Goal: Task Accomplishment & Management: Use online tool/utility

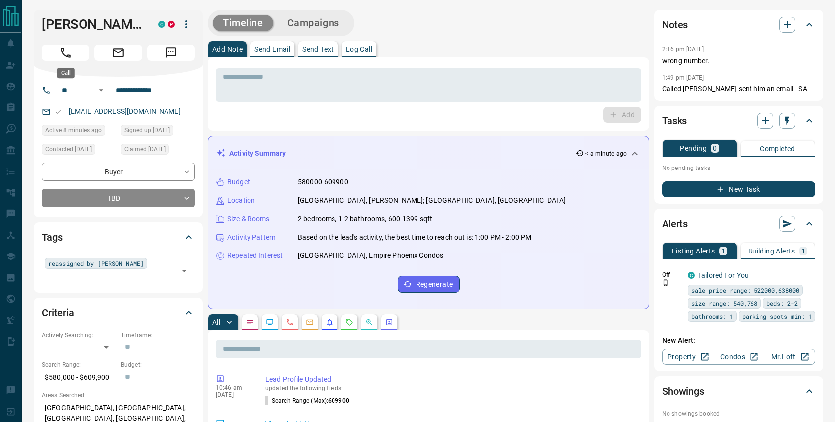
click at [69, 55] on icon "Call" at bounding box center [66, 53] width 10 height 10
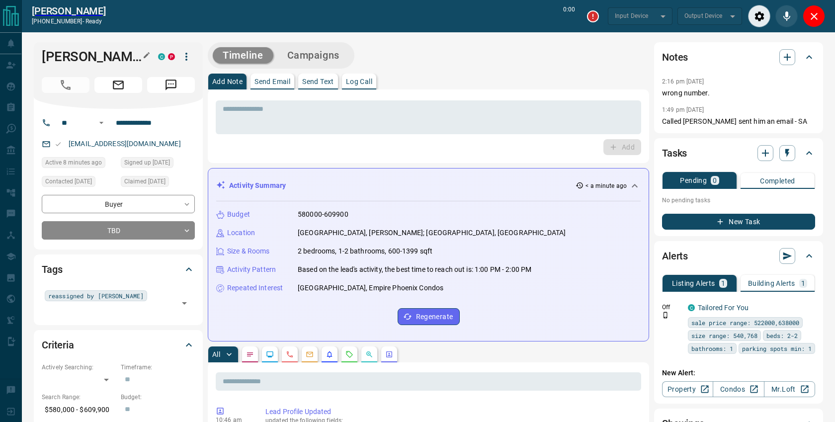
type input "*******"
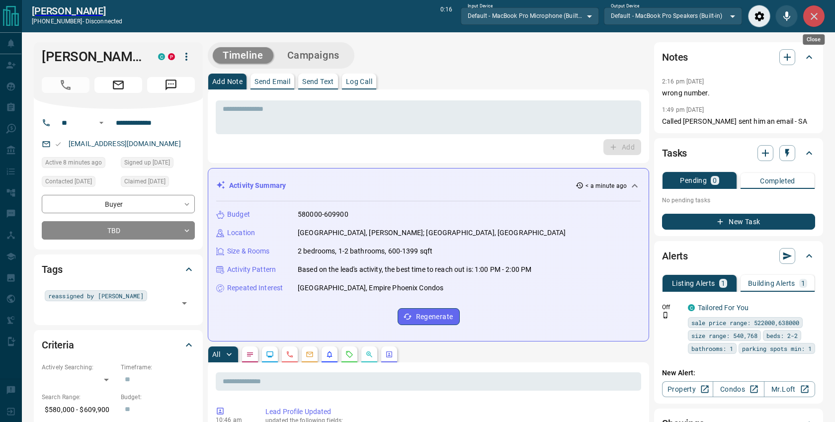
click at [814, 16] on icon "Close" at bounding box center [813, 16] width 7 height 7
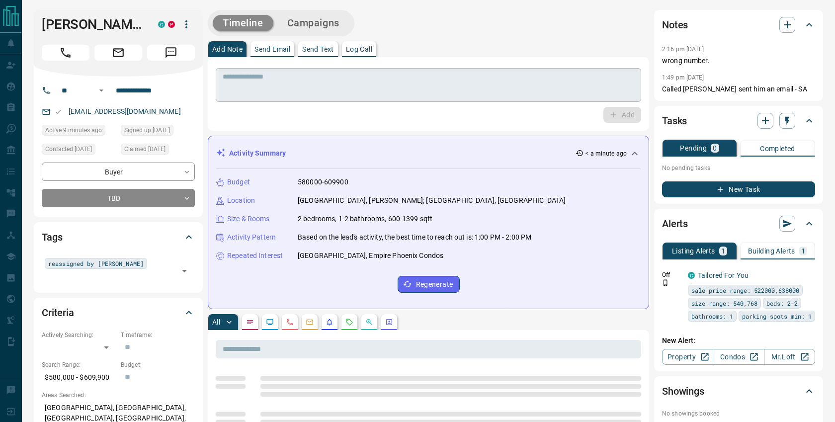
click at [361, 83] on textarea at bounding box center [428, 85] width 411 height 25
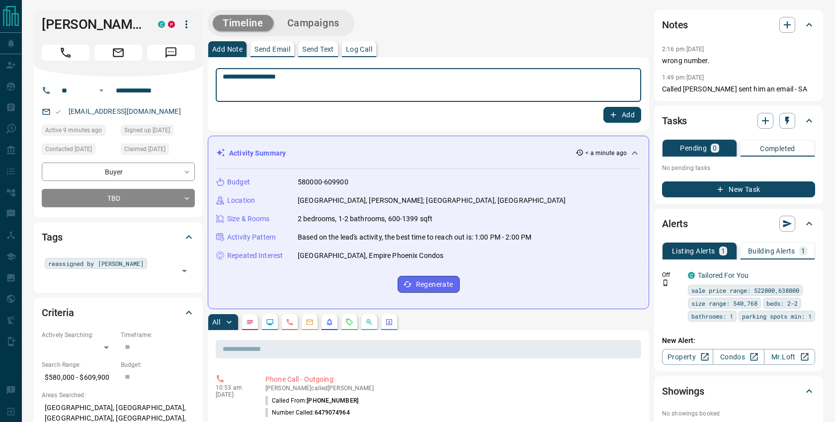
type textarea "**********"
click at [634, 115] on button "Add" at bounding box center [622, 115] width 38 height 16
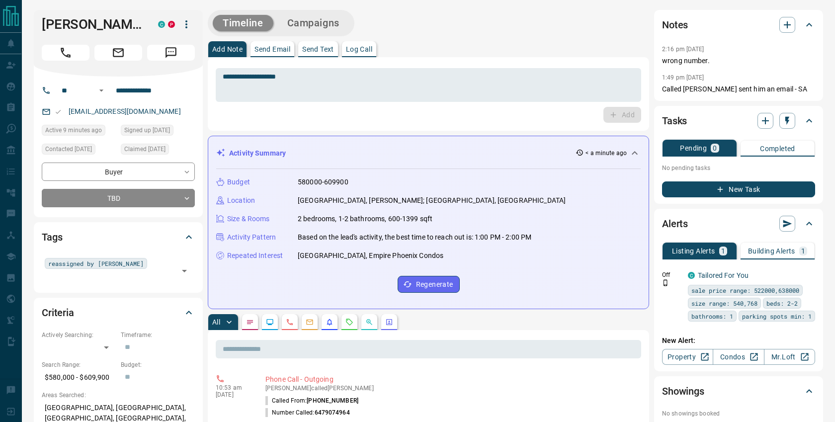
click at [332, 23] on button "Campaigns" at bounding box center [313, 23] width 72 height 16
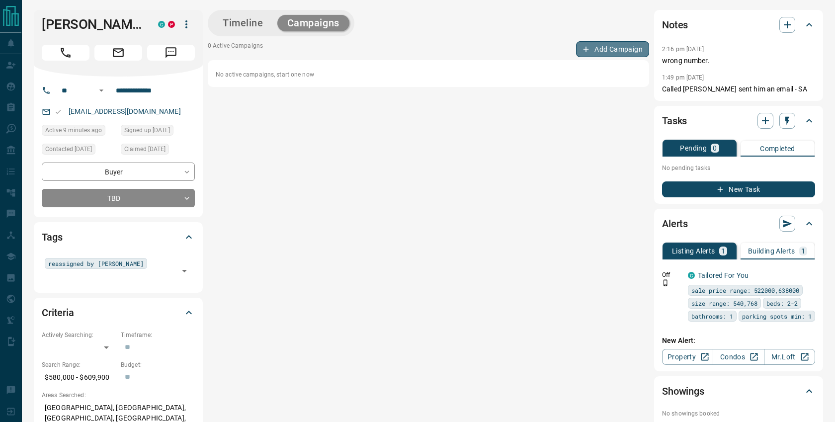
click at [602, 51] on button "Add Campaign" at bounding box center [612, 49] width 73 height 16
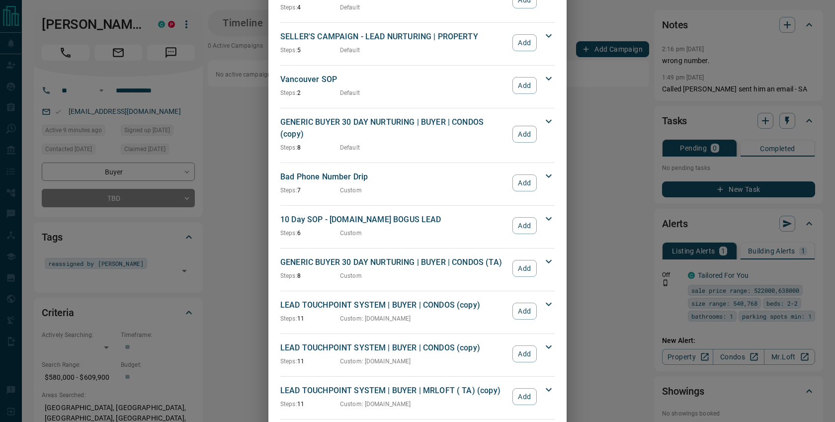
scroll to position [984, 0]
click at [391, 170] on p "Bad Phone Number Drip" at bounding box center [393, 176] width 227 height 12
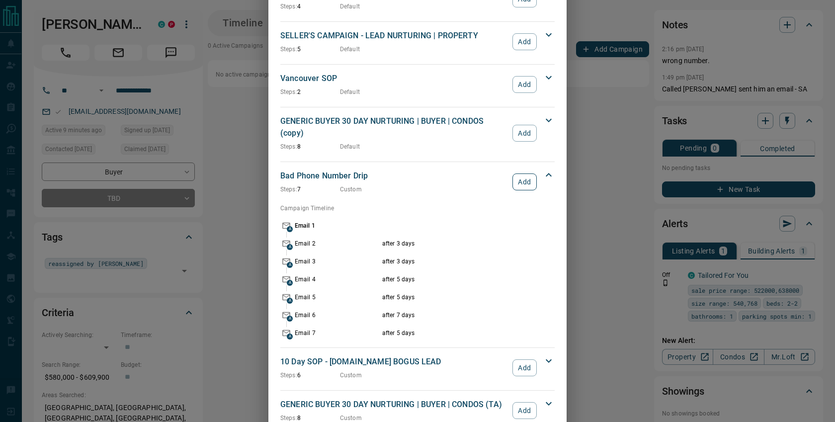
click at [524, 173] on button "Add" at bounding box center [524, 181] width 24 height 17
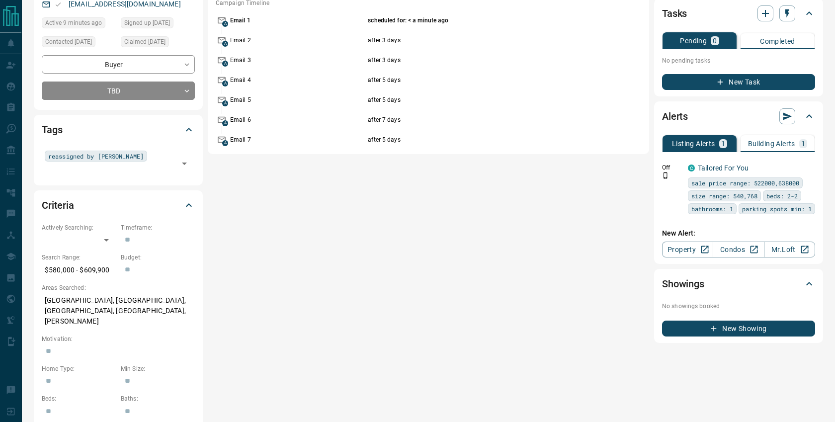
scroll to position [108, 0]
click at [775, 140] on p "Building Alerts" at bounding box center [771, 143] width 47 height 7
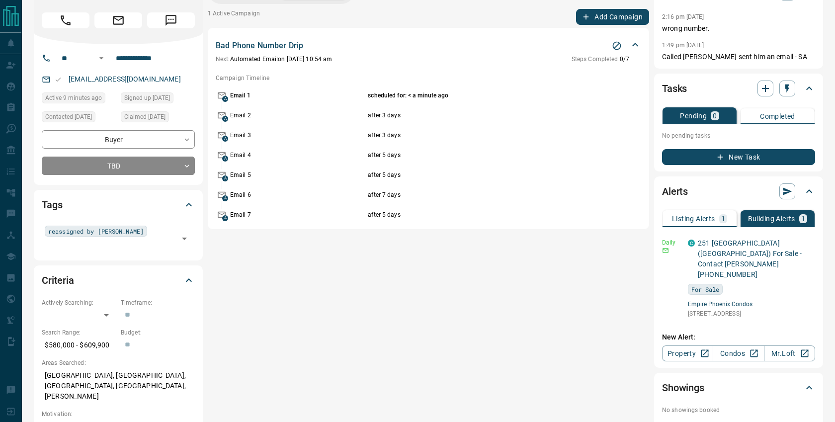
scroll to position [0, 0]
